Goal: Transaction & Acquisition: Purchase product/service

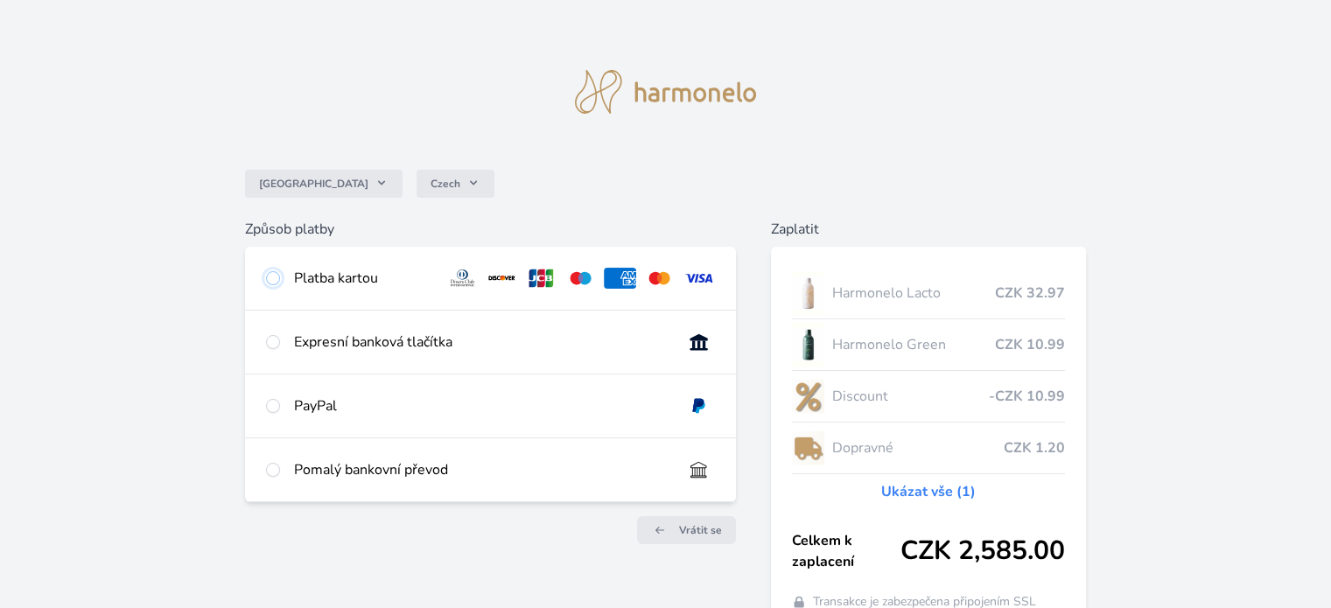
click at [272, 279] on input "radio" at bounding box center [273, 278] width 14 height 14
radio input "true"
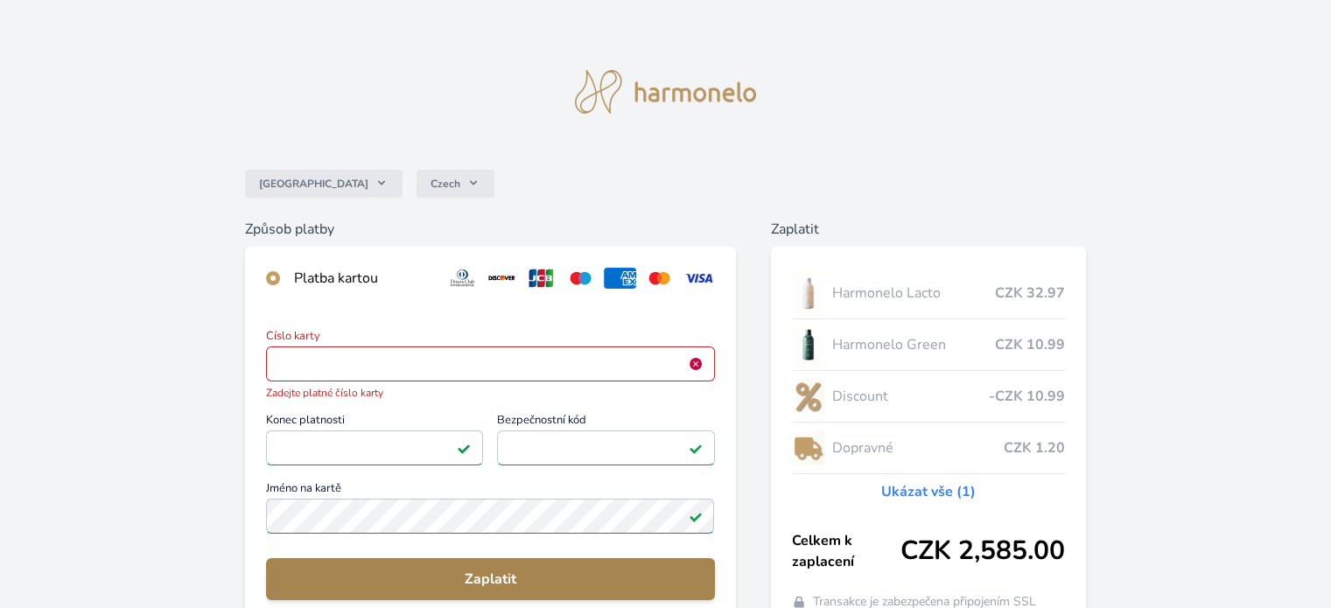
click at [504, 574] on span "Zaplatit" at bounding box center [490, 579] width 420 height 21
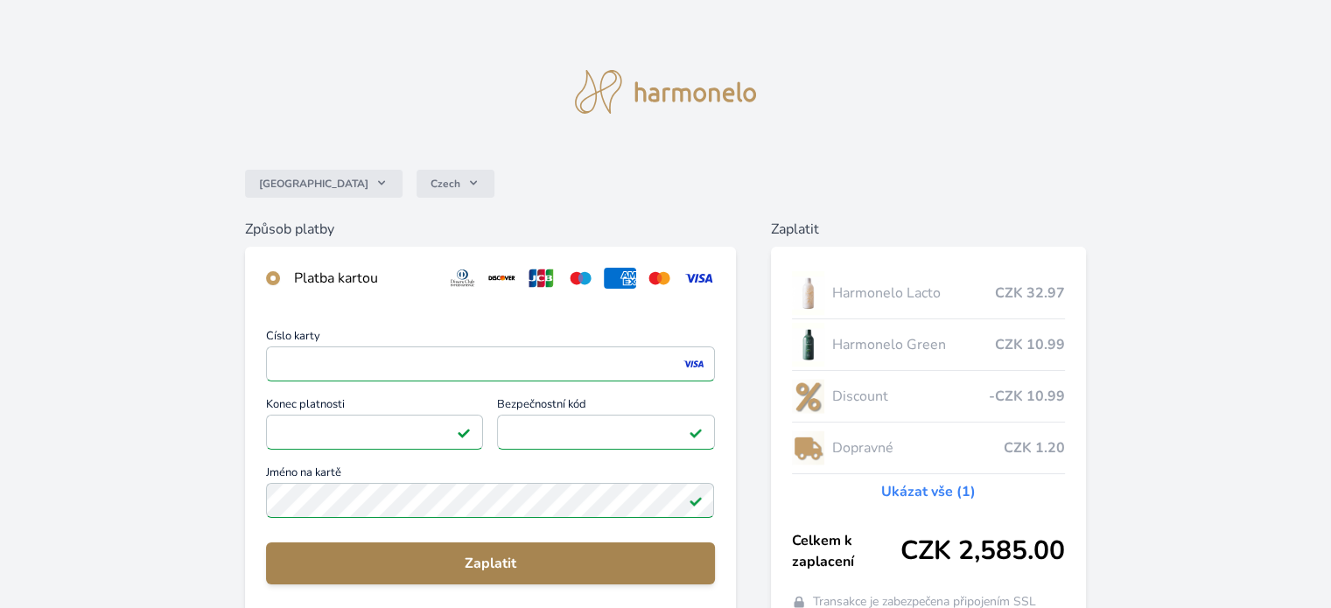
click at [484, 562] on span "Zaplatit" at bounding box center [490, 563] width 420 height 21
